Goal: Task Accomplishment & Management: Use online tool/utility

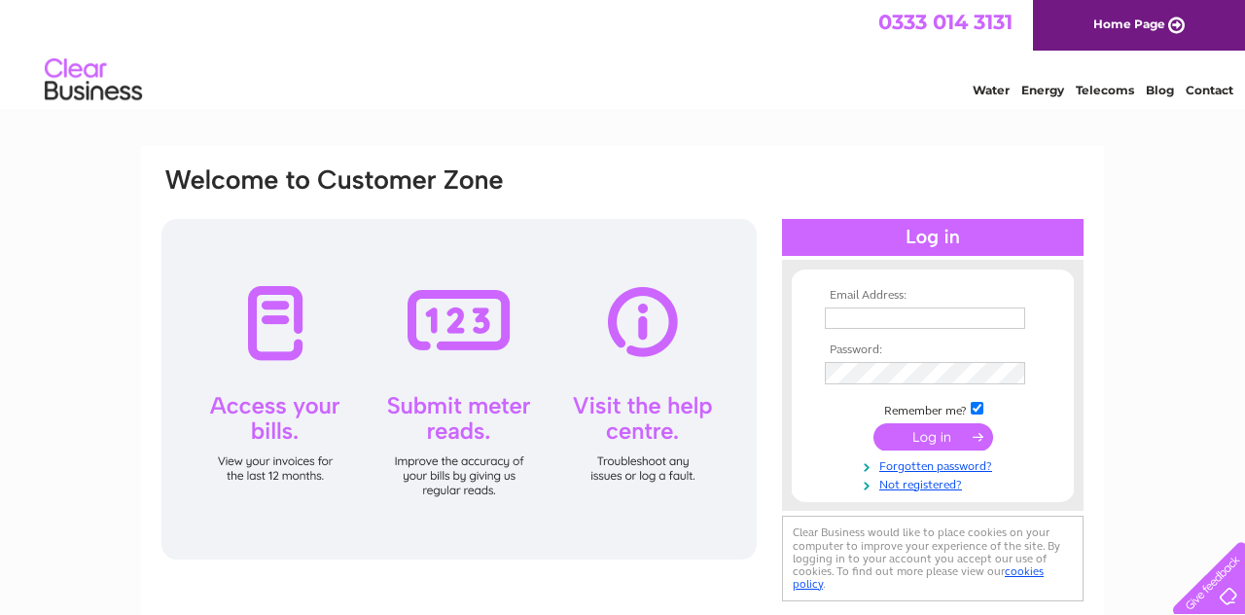
click at [840, 320] on input "text" at bounding box center [925, 317] width 200 height 21
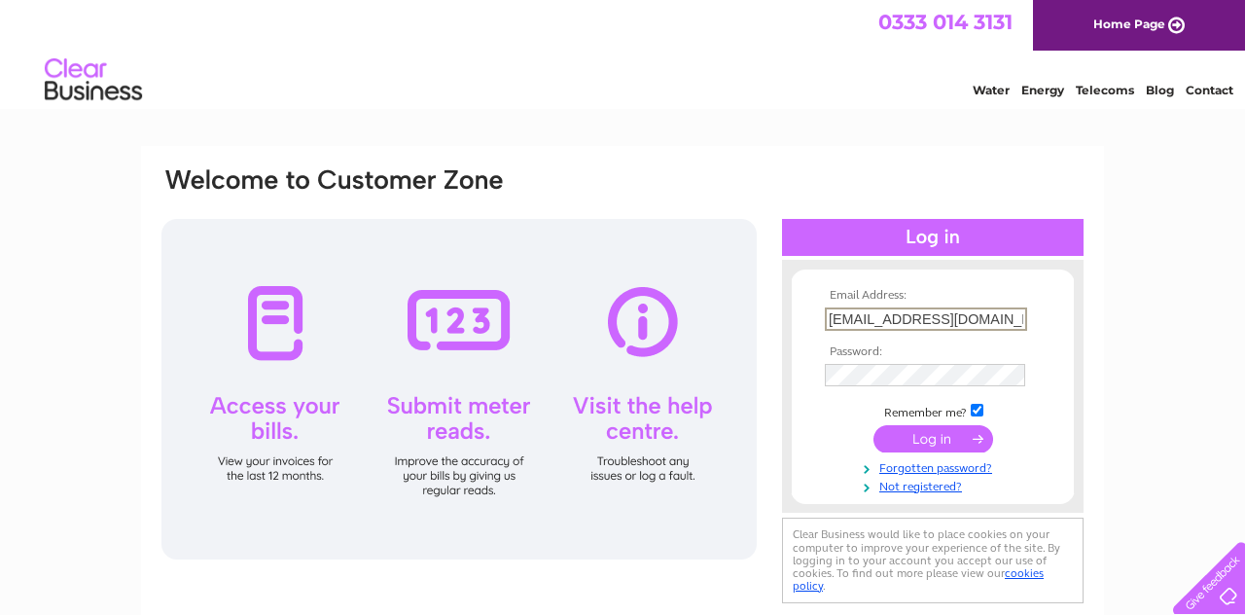
type input "[EMAIL_ADDRESS][DOMAIN_NAME]"
click at [945, 437] on input "submit" at bounding box center [934, 438] width 120 height 27
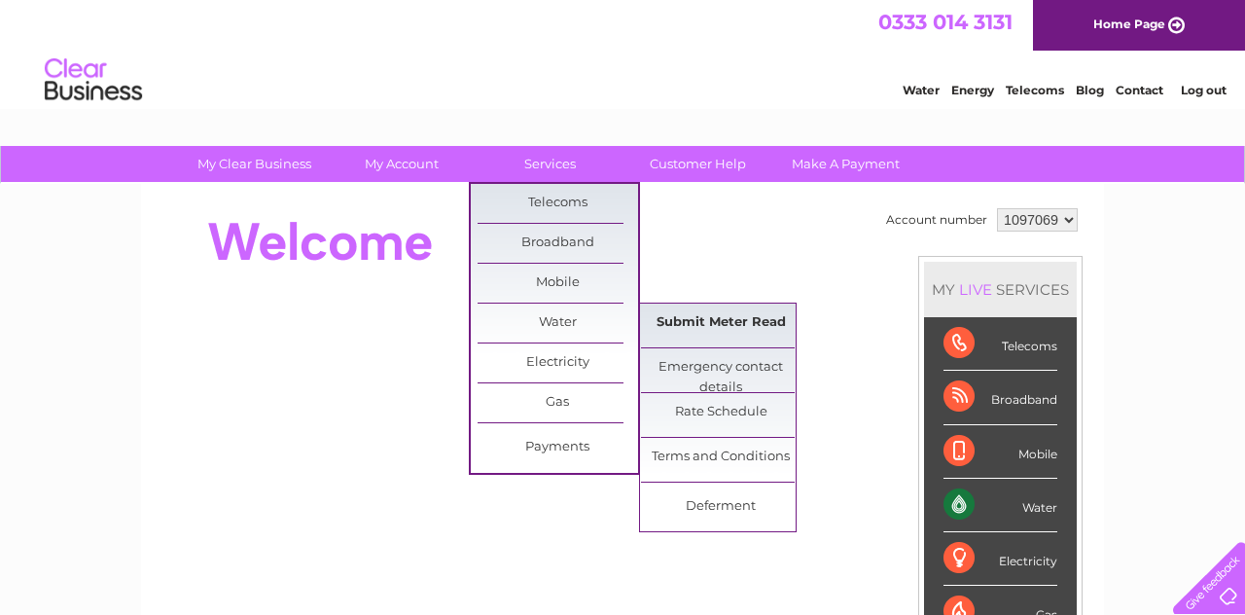
click at [685, 322] on link "Submit Meter Read" at bounding box center [721, 323] width 161 height 39
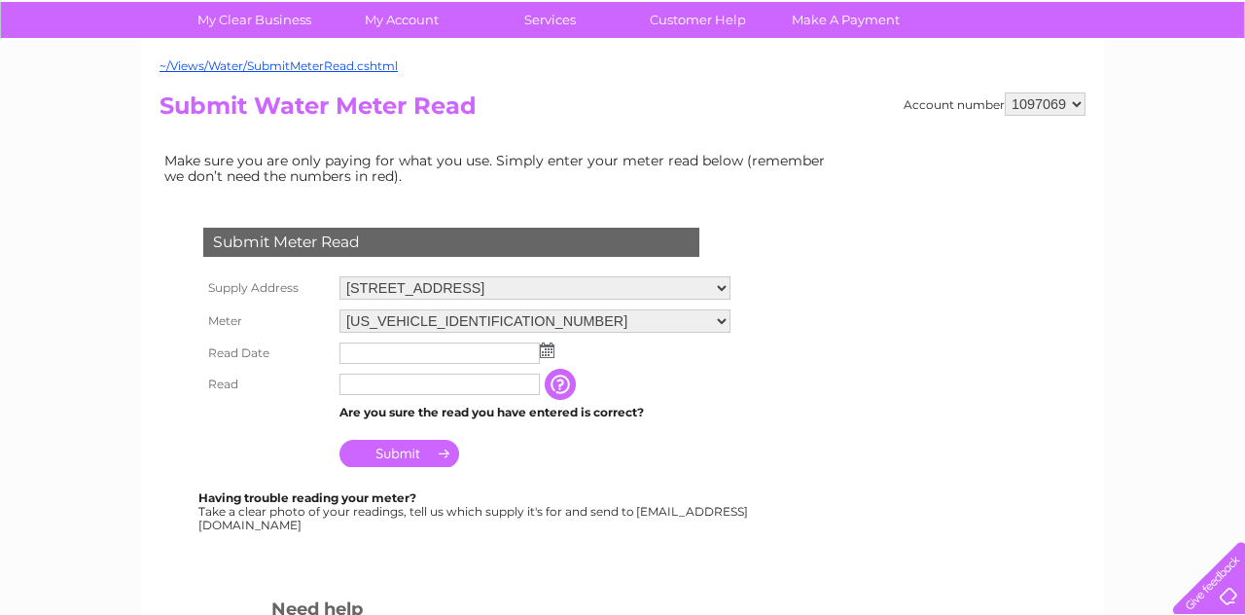
scroll to position [152, 0]
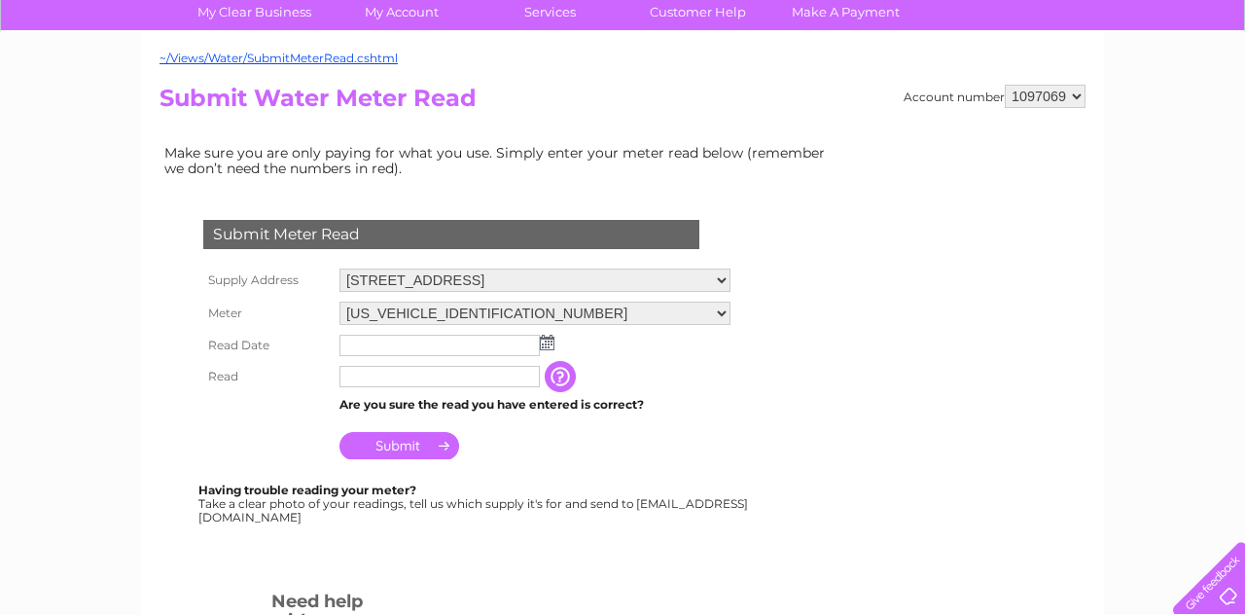
click at [362, 349] on input "text" at bounding box center [440, 345] width 200 height 21
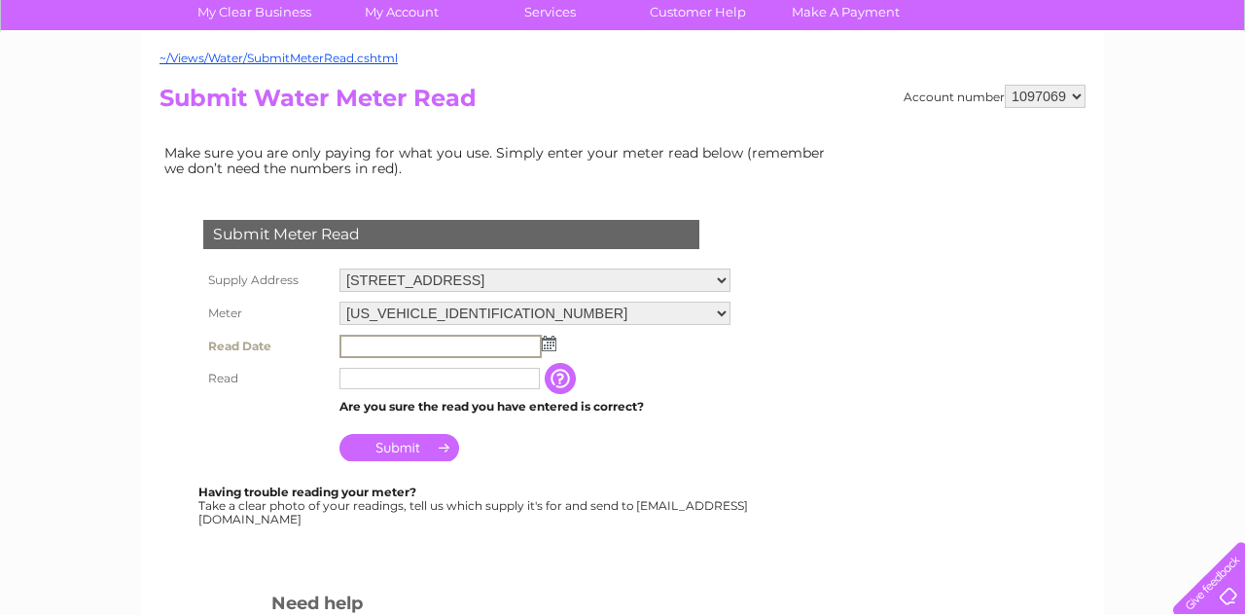
click at [547, 345] on img at bounding box center [549, 344] width 15 height 16
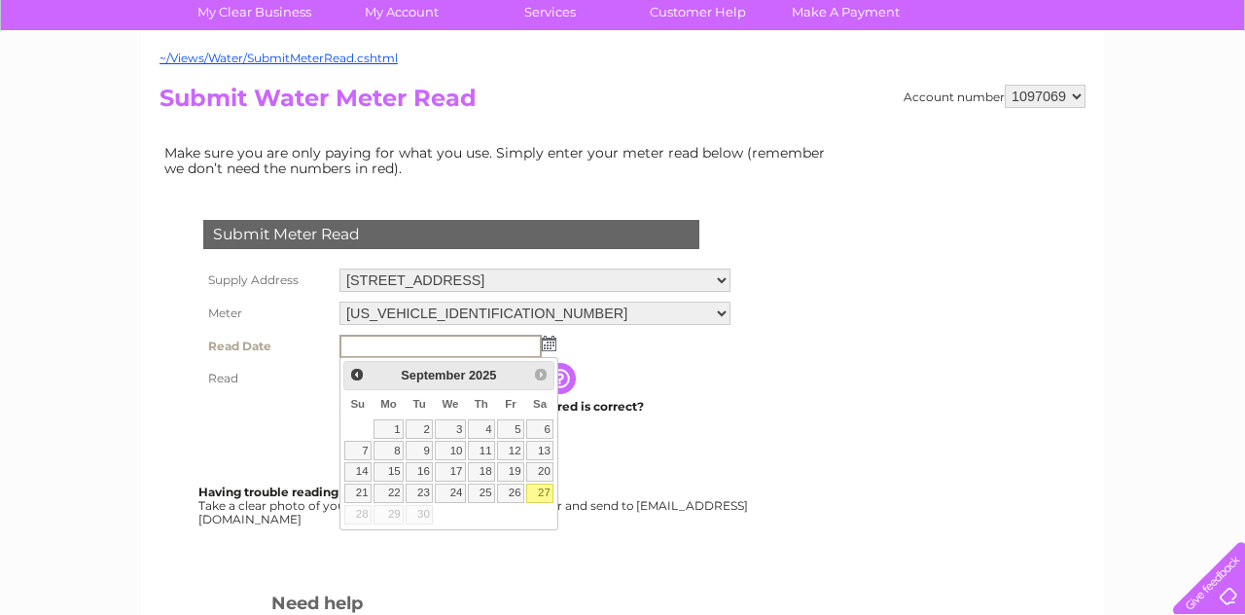
click at [545, 495] on link "27" at bounding box center [539, 492] width 27 height 19
type input "[DATE]"
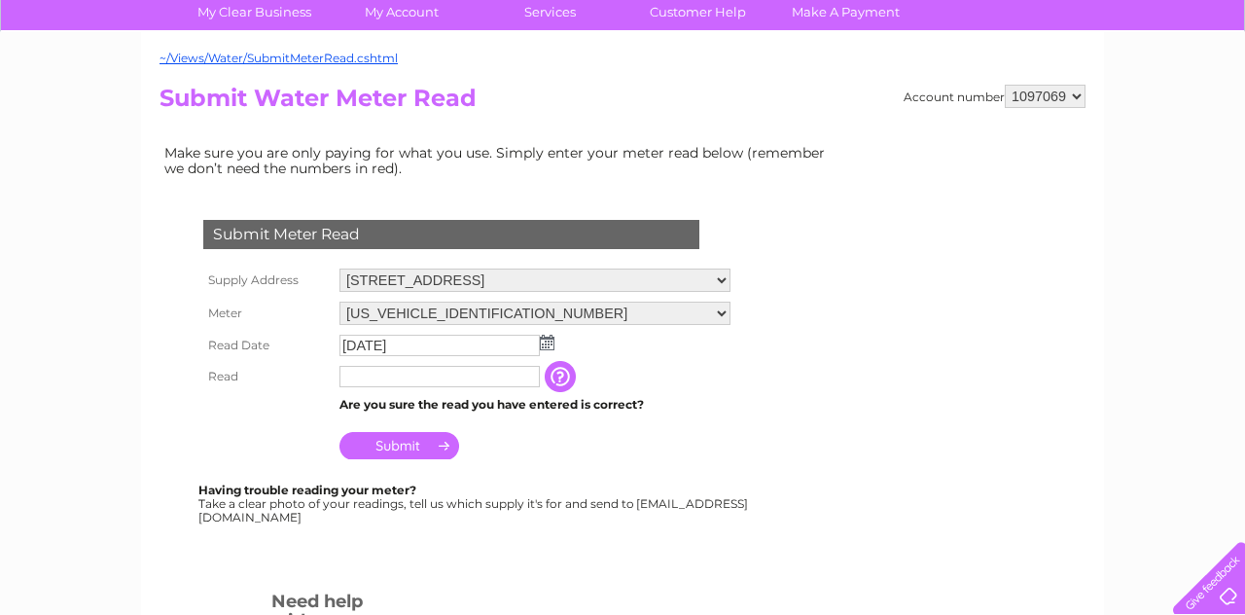
click at [359, 378] on input "text" at bounding box center [440, 376] width 200 height 21
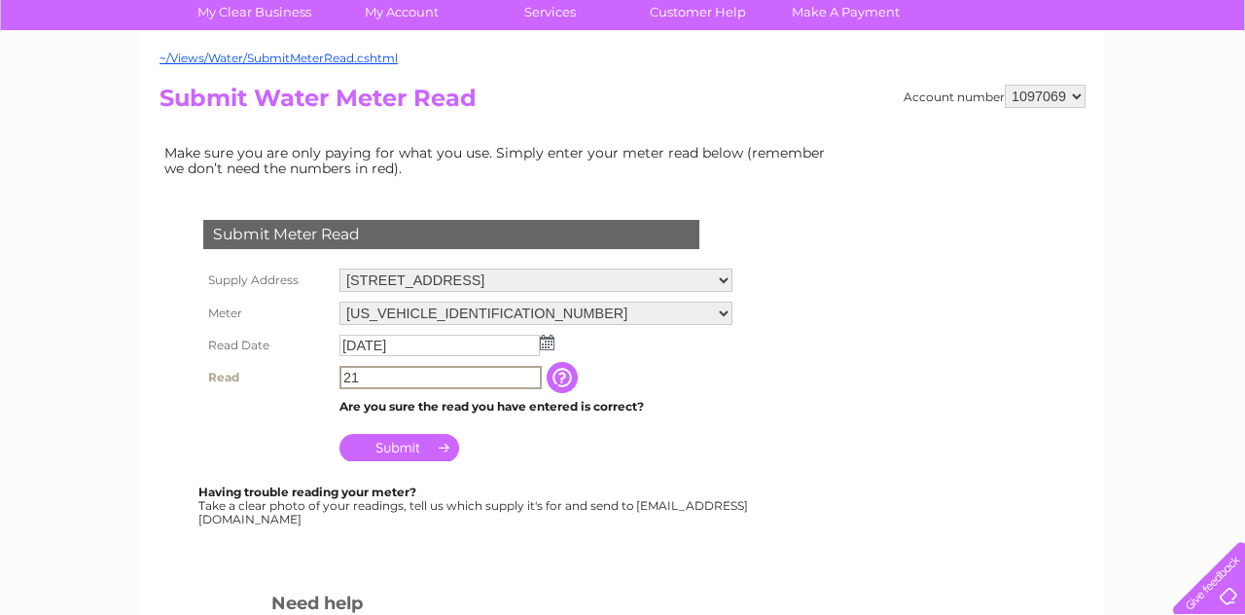
type input "2"
type input "02181"
click at [395, 447] on input "Submit" at bounding box center [400, 447] width 120 height 27
